Goal: Transaction & Acquisition: Purchase product/service

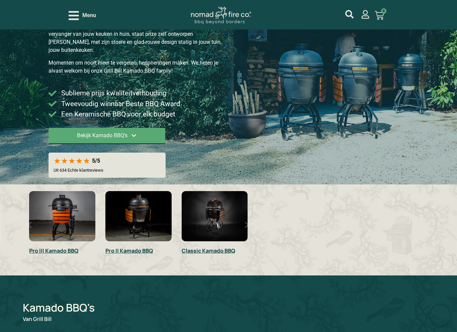
scroll to position [95, 0]
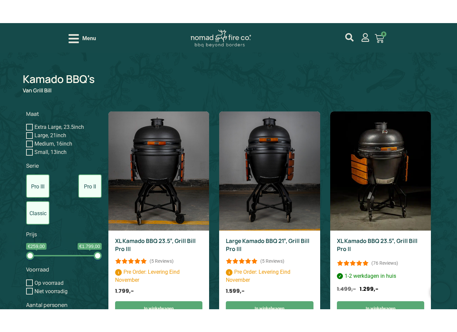
scroll to position [362, 0]
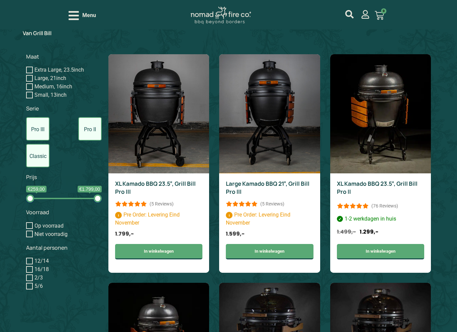
click at [144, 132] on img at bounding box center [158, 113] width 101 height 119
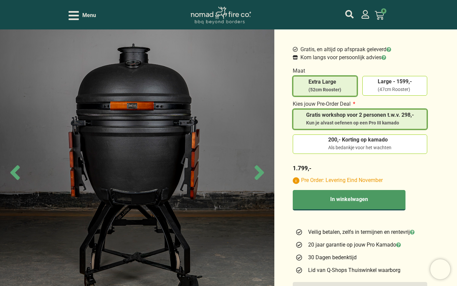
scroll to position [281, 0]
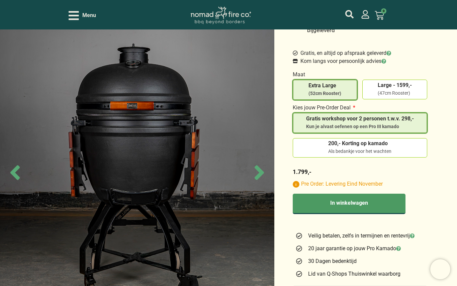
click at [0, 0] on input "200,- Korting op kamado Als bedankje voor het wachten" at bounding box center [0, 0] width 0 height 0
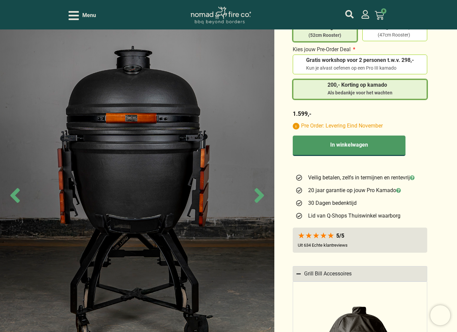
scroll to position [340, 0]
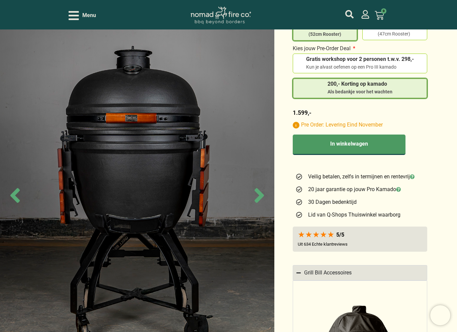
click at [12, 190] on icon "Previous slide" at bounding box center [14, 195] width 23 height 23
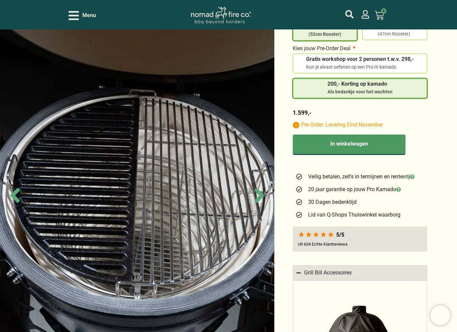
click at [14, 196] on icon "Previous slide" at bounding box center [14, 195] width 9 height 15
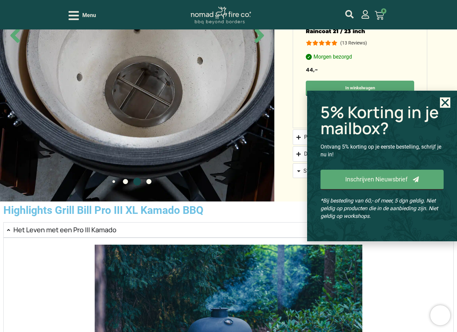
scroll to position [740, 0]
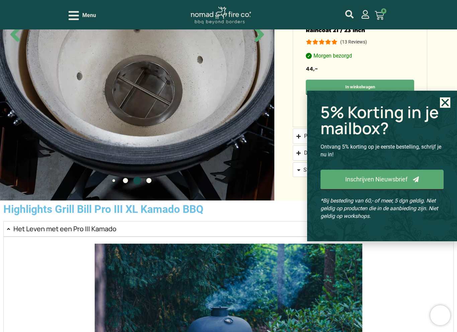
click at [445, 101] on icon "Close" at bounding box center [445, 102] width 10 height 10
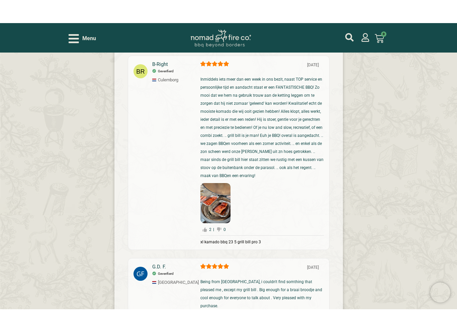
scroll to position [1809, 0]
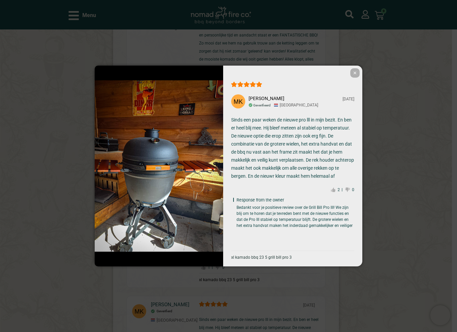
click at [39, 86] on div "✕ Maikel K. 03-23-2025 Geverifieerd Amsterdam Sinds een paar weken de nieuwe pr…" at bounding box center [228, 166] width 457 height 332
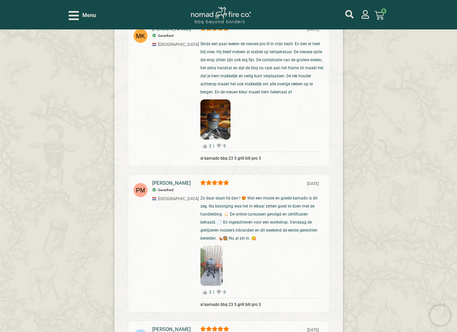
scroll to position [2067, 0]
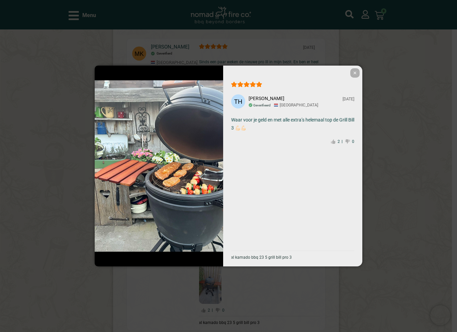
click at [53, 124] on div "✕ Tonie H. 03-17-2025 Geverifieerd Amsterdam Waar voor je geld en met alle extr…" at bounding box center [228, 166] width 457 height 332
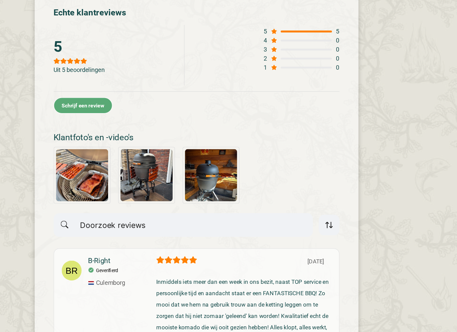
scroll to position [1525, 0]
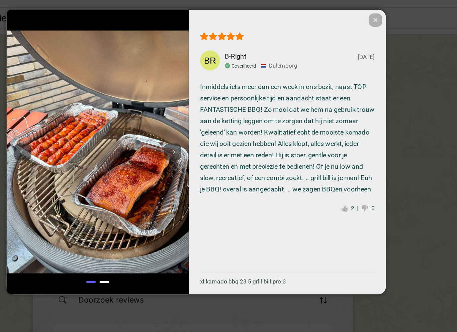
click at [95, 80] on img at bounding box center [159, 165] width 128 height 171
click at [95, 81] on img at bounding box center [159, 165] width 128 height 171
click at [95, 93] on img at bounding box center [159, 165] width 128 height 171
click at [350, 68] on span "✕" at bounding box center [354, 72] width 9 height 9
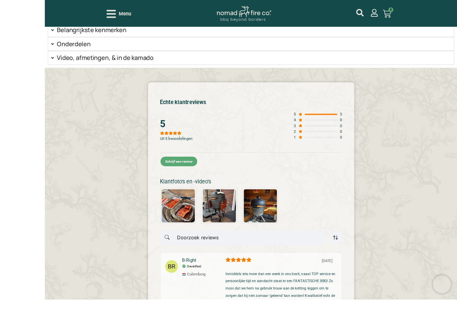
scroll to position [1484, 0]
